Goal: Task Accomplishment & Management: Manage account settings

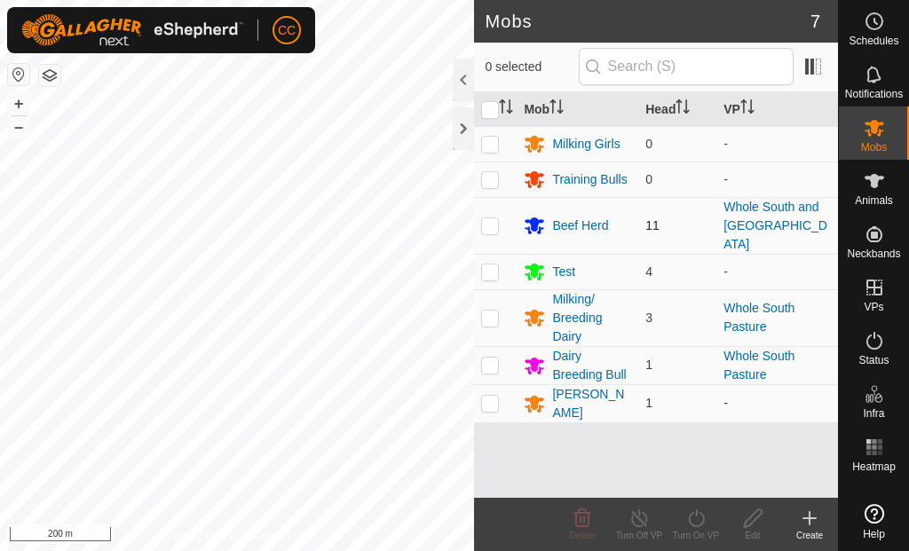
click at [487, 218] on p-checkbox at bounding box center [490, 225] width 18 height 14
checkbox input "true"
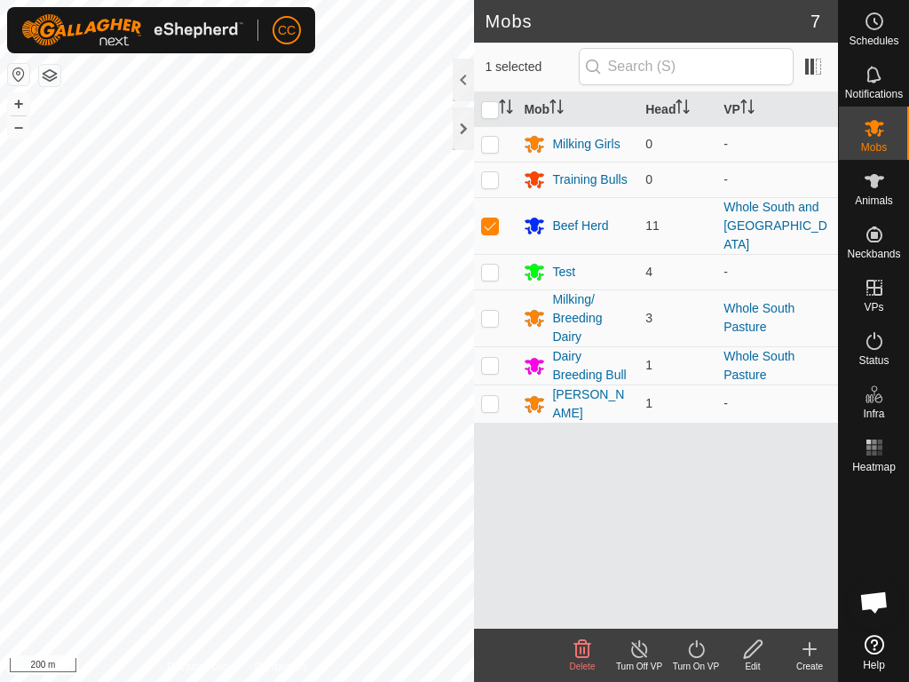
click at [645, 550] on div "Turn Off VP" at bounding box center [639, 666] width 57 height 13
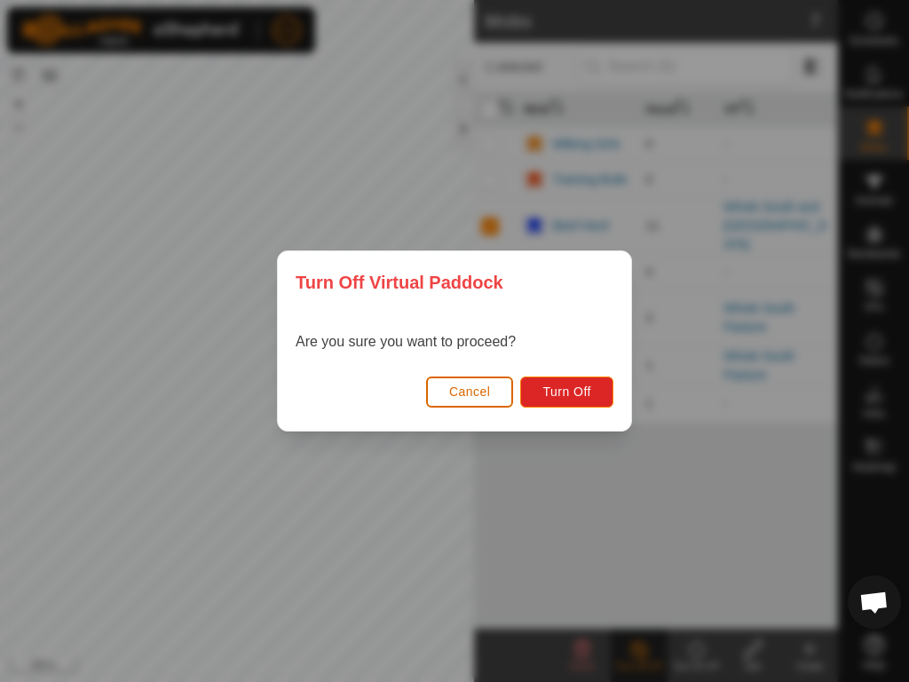
click at [484, 400] on button "Cancel" at bounding box center [470, 391] width 88 height 31
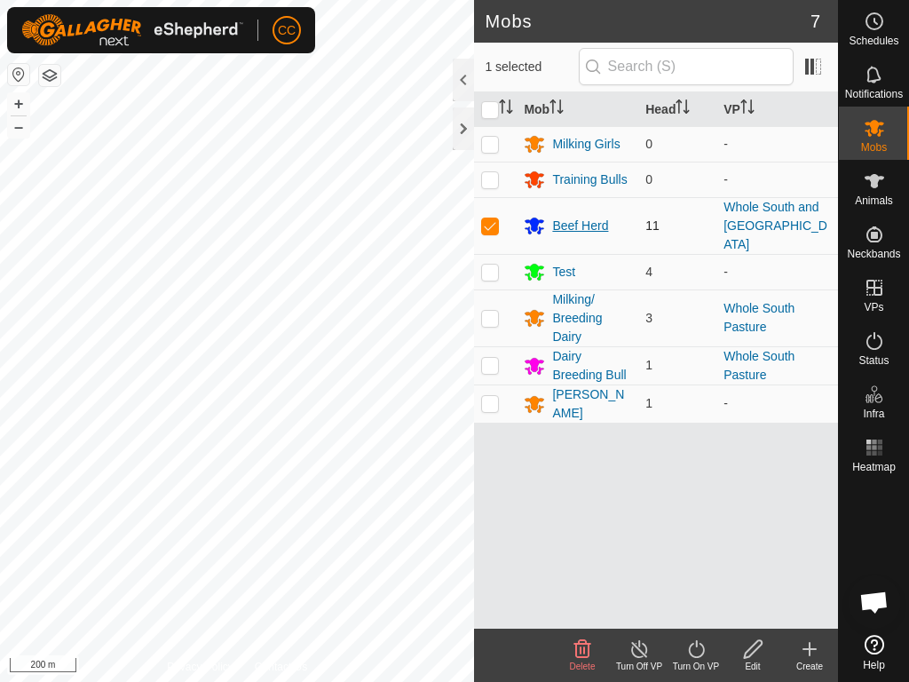
click at [568, 217] on div "Beef Herd" at bounding box center [580, 226] width 56 height 19
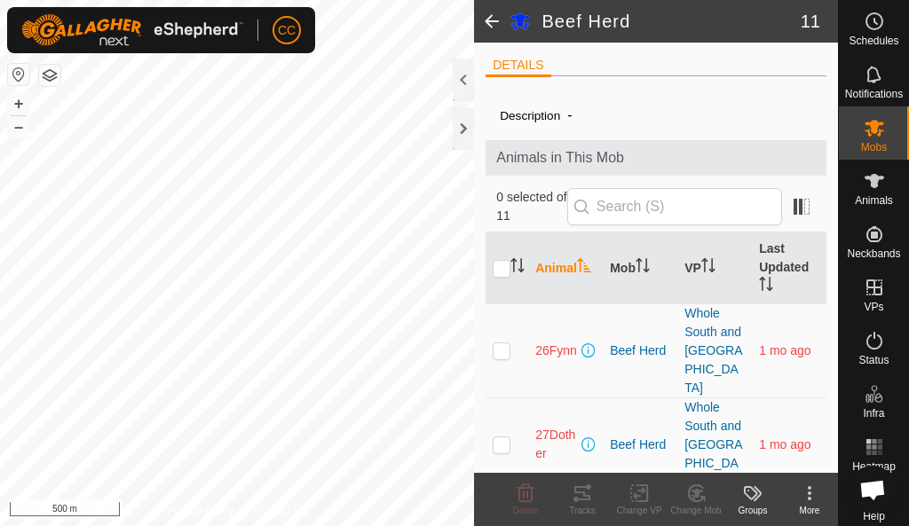
click at [492, 21] on span at bounding box center [492, 21] width 36 height 43
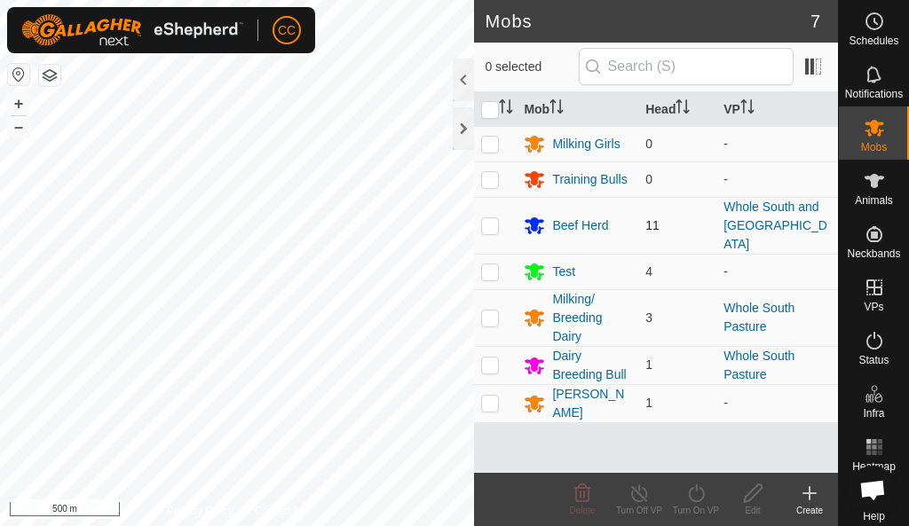
click at [487, 218] on p-checkbox at bounding box center [490, 225] width 18 height 14
checkbox input "true"
click at [633, 498] on icon at bounding box center [639, 494] width 16 height 18
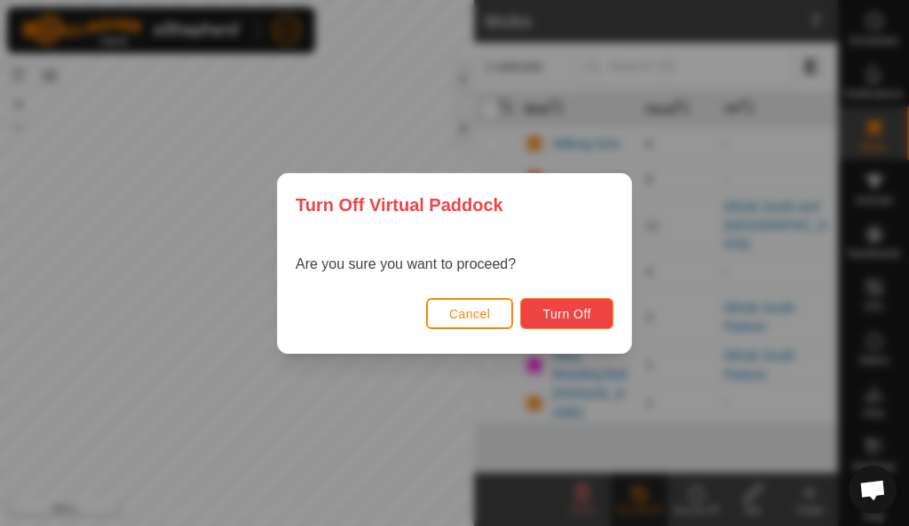
click at [557, 310] on span "Turn Off" at bounding box center [566, 314] width 49 height 14
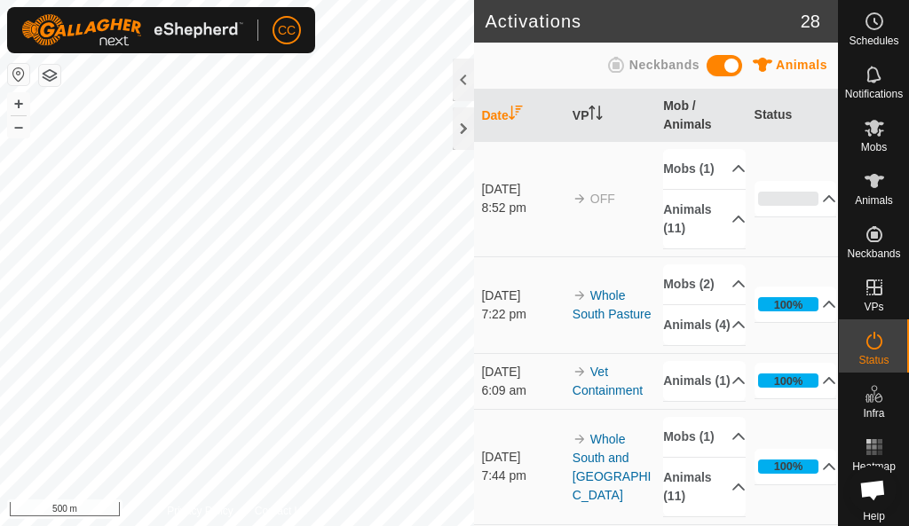
click at [616, 68] on icon at bounding box center [616, 65] width 16 height 16
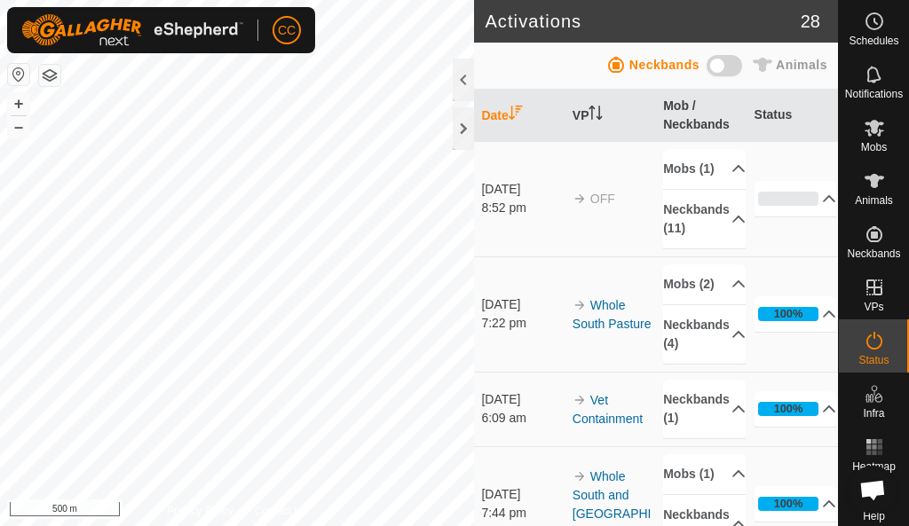
drag, startPoint x: 729, startPoint y: 60, endPoint x: 699, endPoint y: 58, distance: 30.3
click at [729, 61] on span at bounding box center [725, 65] width 36 height 21
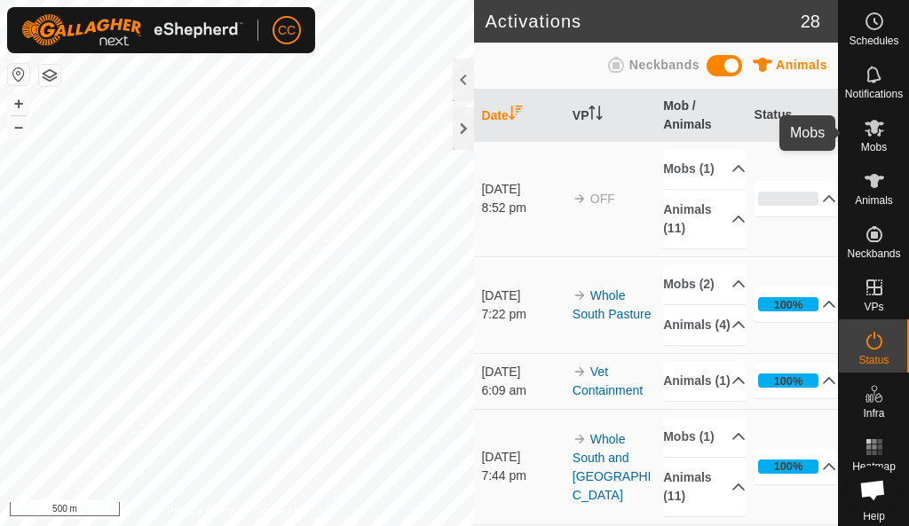
click at [874, 123] on icon at bounding box center [875, 128] width 20 height 17
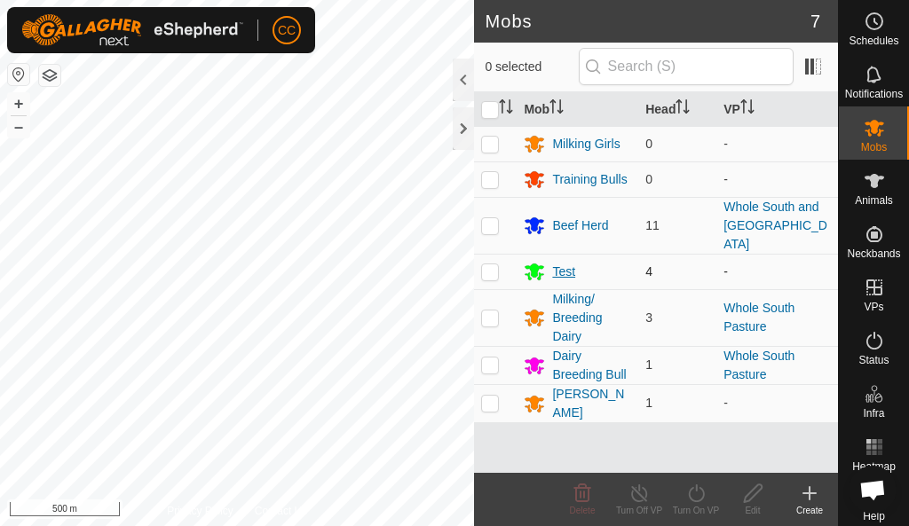
click at [552, 263] on div "Test" at bounding box center [563, 272] width 23 height 19
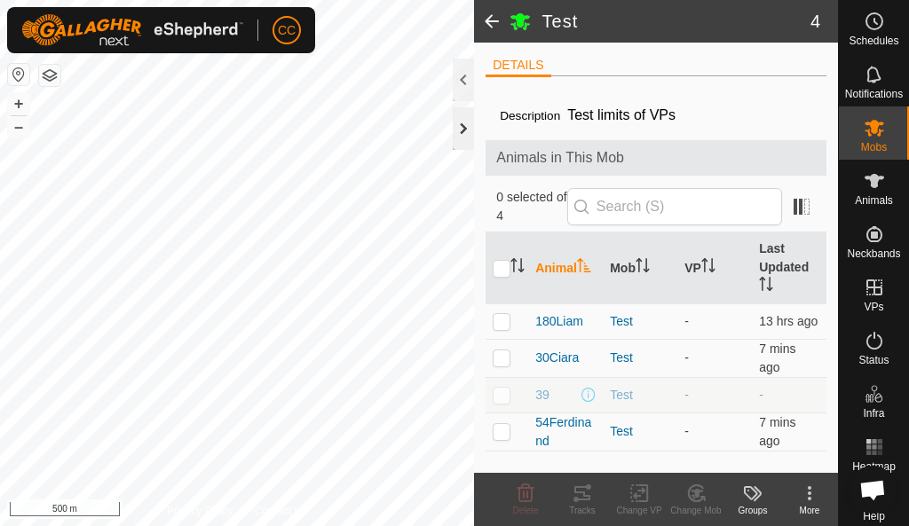
drag, startPoint x: 495, startPoint y: 13, endPoint x: 471, endPoint y: 112, distance: 101.2
click at [495, 14] on span at bounding box center [492, 21] width 36 height 43
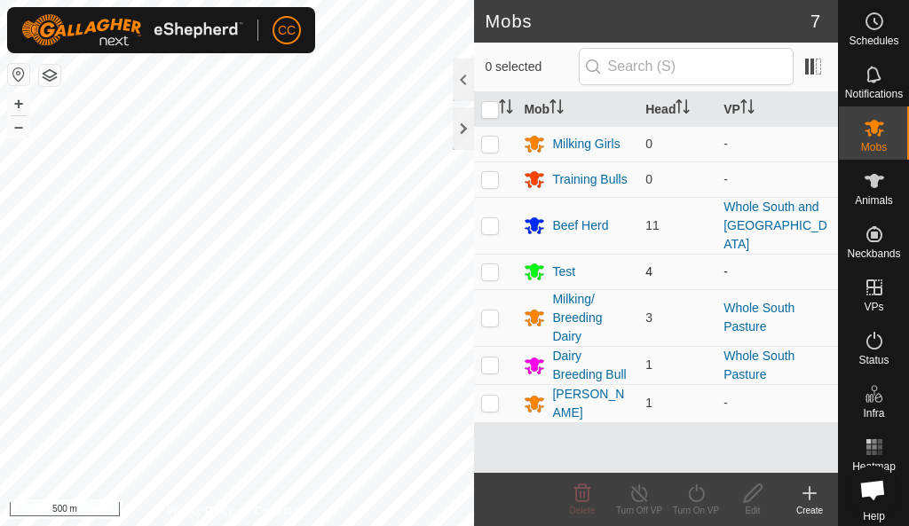
click at [483, 265] on p-checkbox at bounding box center [490, 272] width 18 height 14
checkbox input "true"
click at [757, 301] on link "Whole South Pasture" at bounding box center [759, 317] width 71 height 33
